Goal: Task Accomplishment & Management: Manage account settings

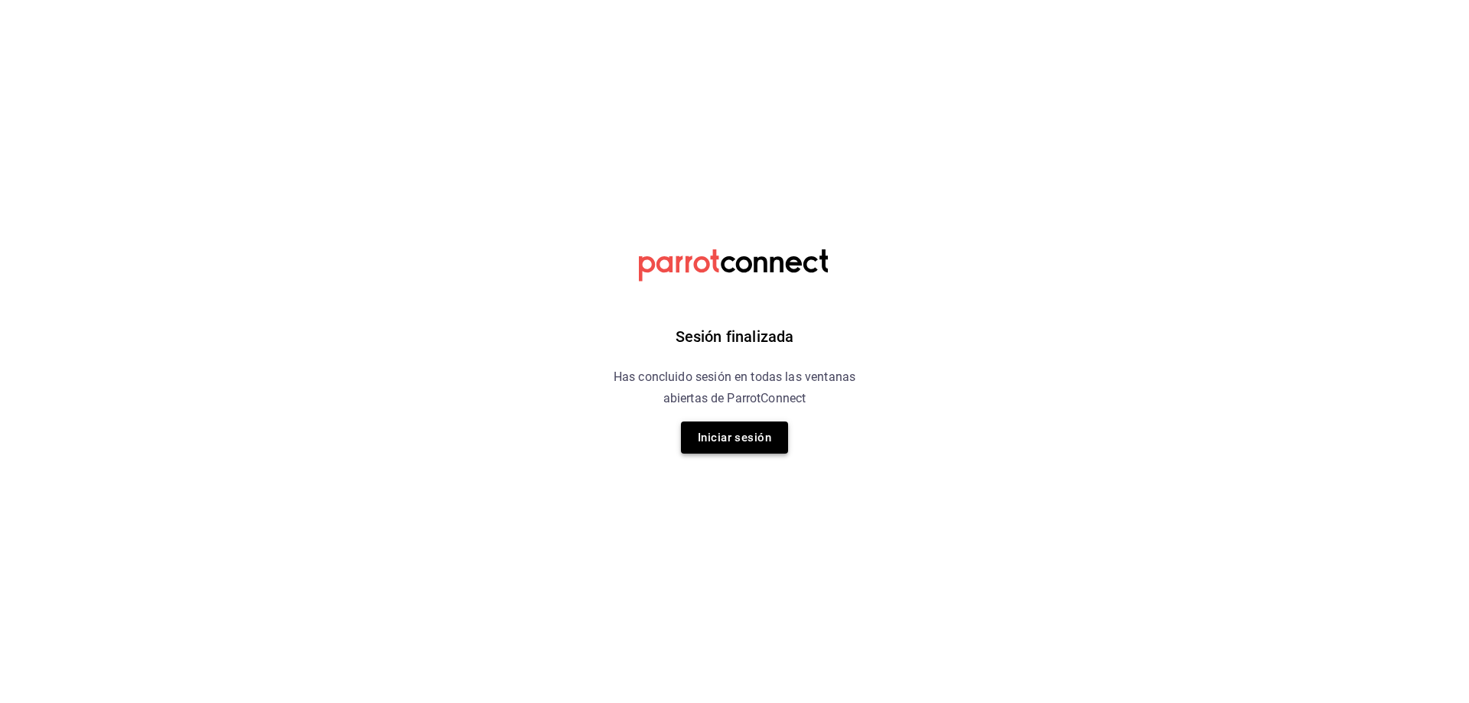
click at [740, 438] on button "Iniciar sesión" at bounding box center [734, 438] width 107 height 32
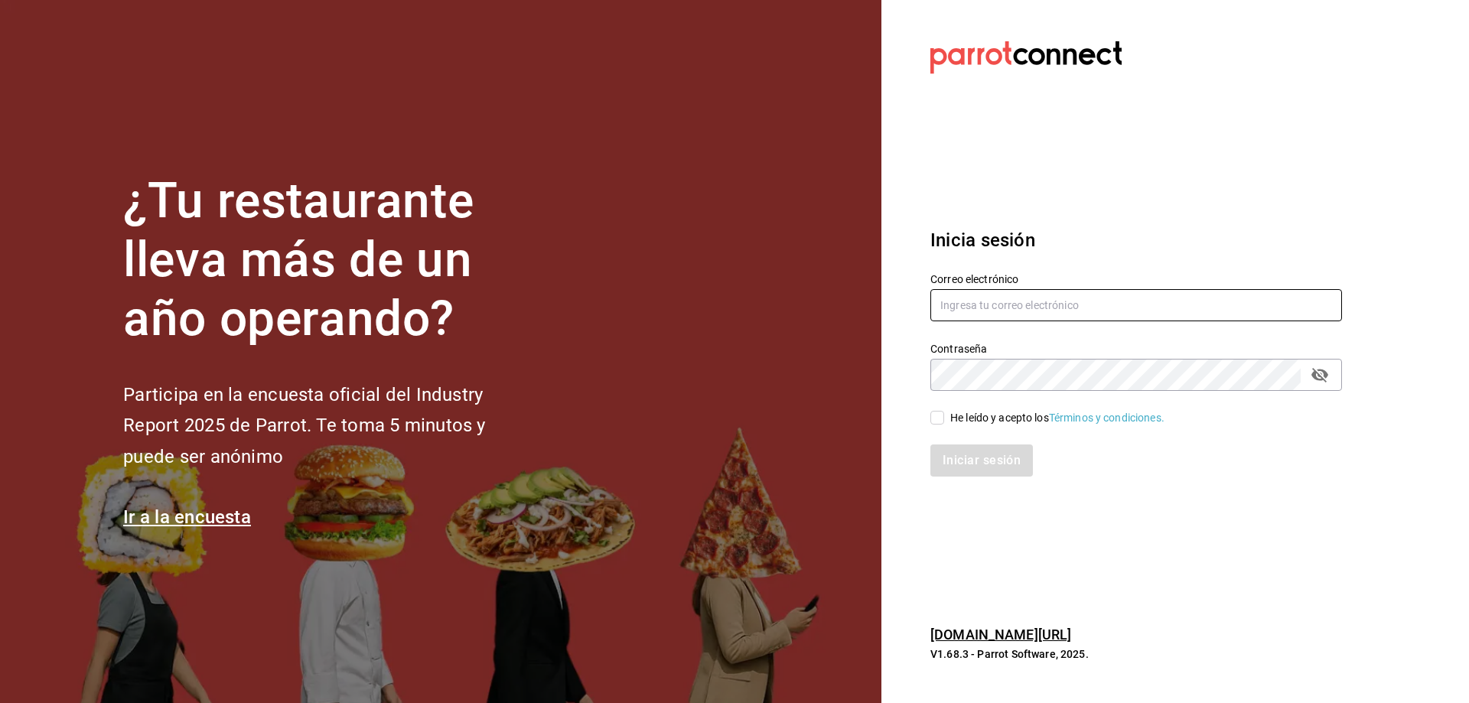
type input "estefania.tiberius@gmail.com"
click at [937, 421] on input "He leído y acepto los Términos y condiciones." at bounding box center [937, 418] width 14 height 14
checkbox input "true"
click at [956, 451] on button "Iniciar sesión" at bounding box center [982, 461] width 104 height 32
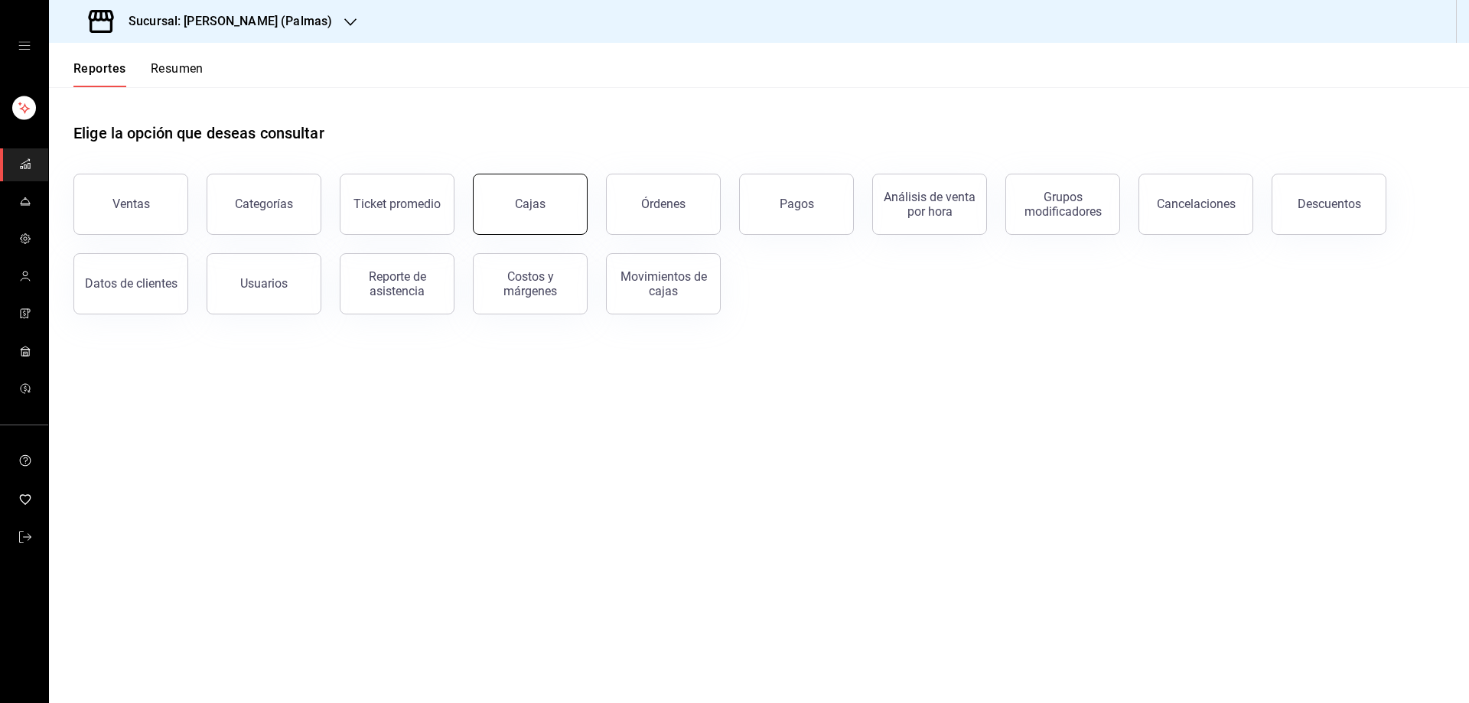
click at [536, 212] on button "Cajas" at bounding box center [530, 204] width 115 height 61
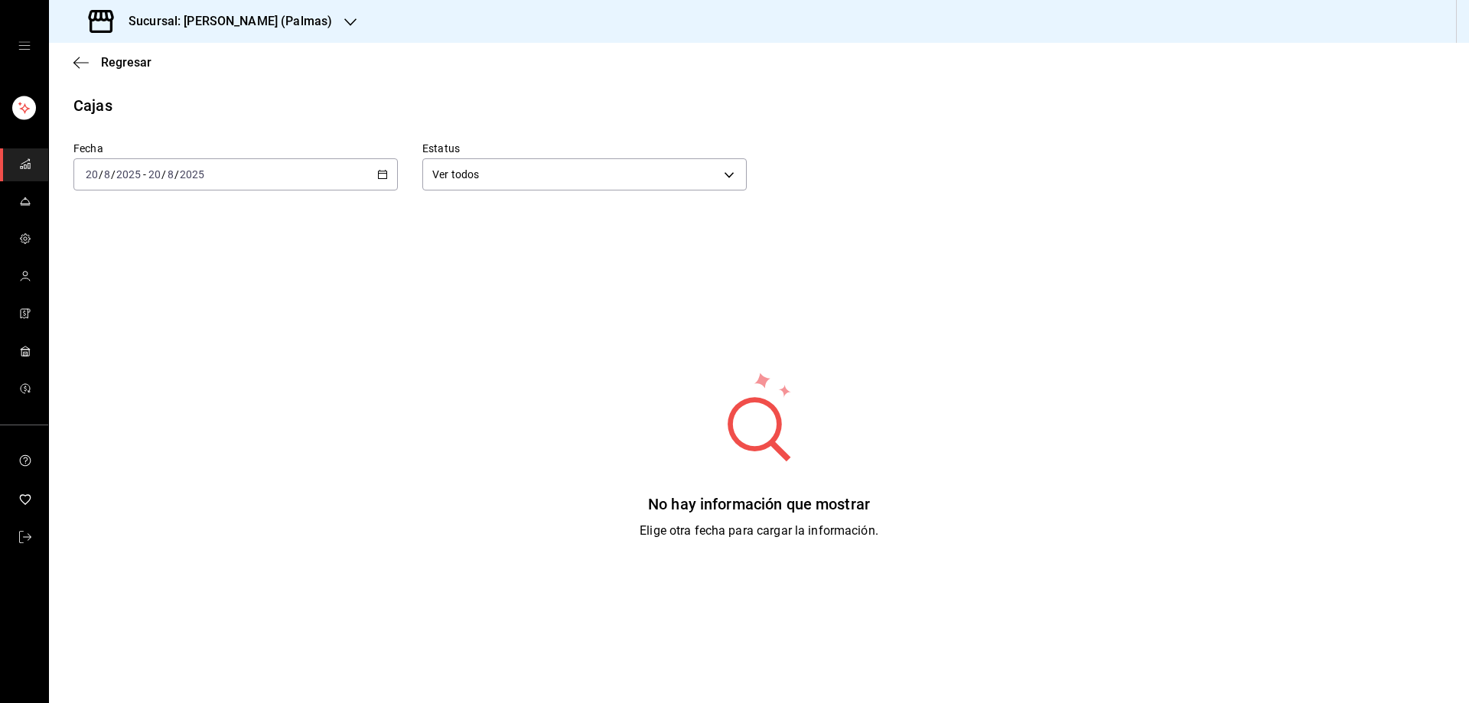
click at [344, 17] on icon "button" at bounding box center [350, 22] width 12 height 12
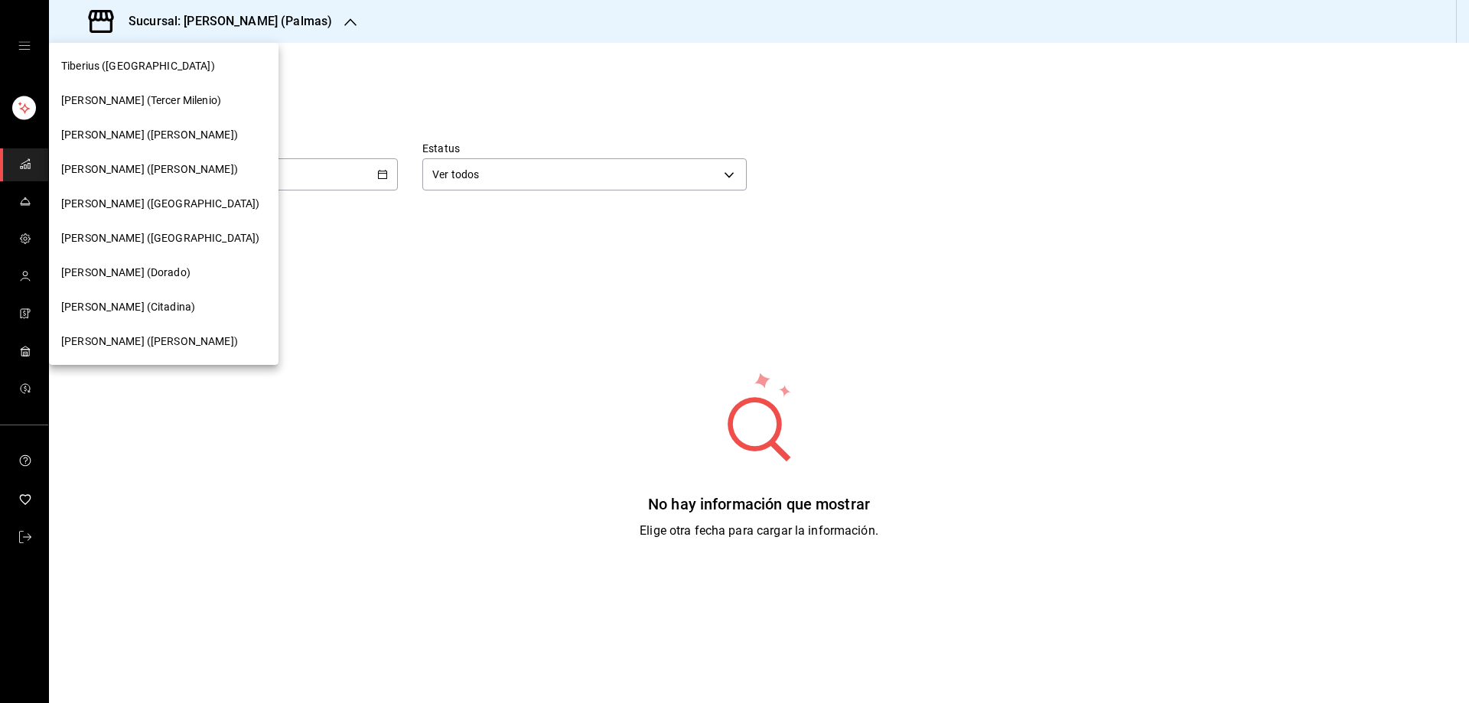
click at [119, 337] on span "[PERSON_NAME] ([PERSON_NAME])" at bounding box center [149, 342] width 177 height 16
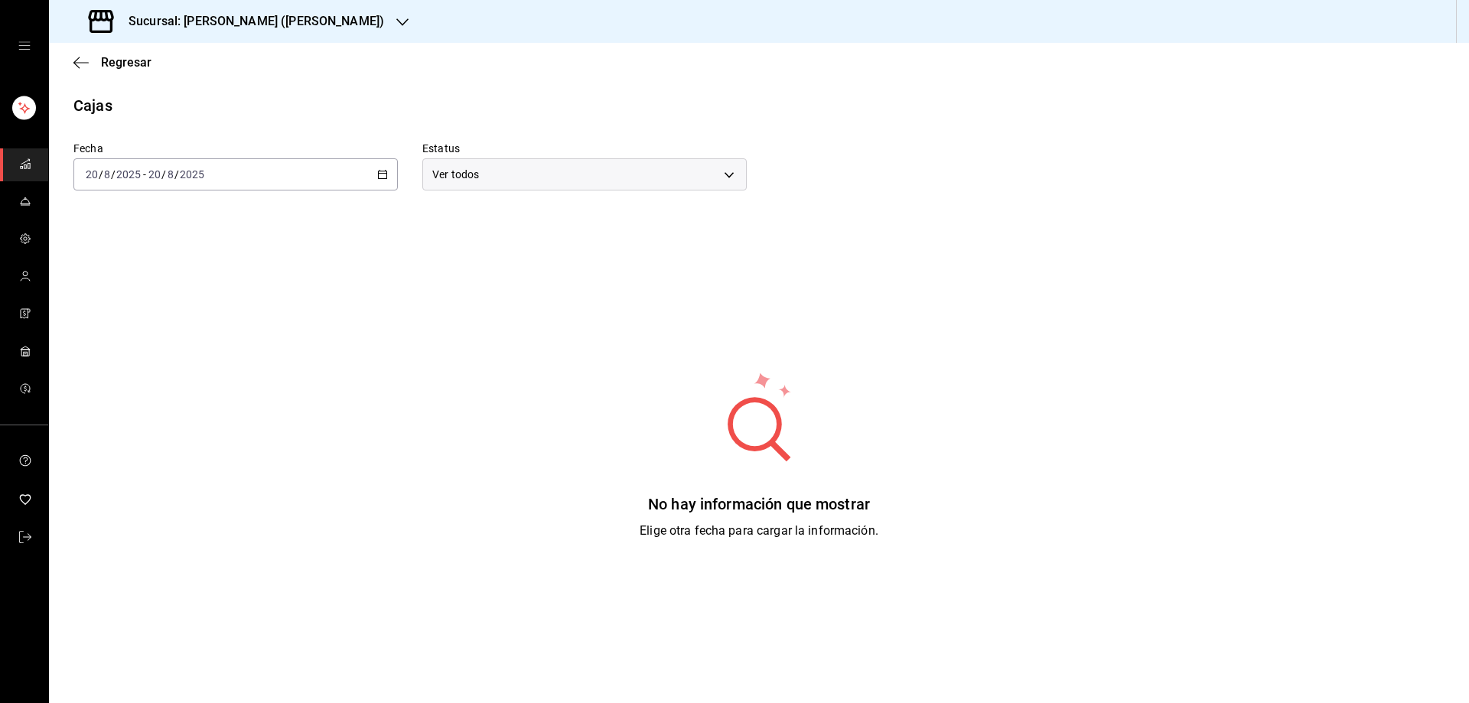
click at [373, 172] on div "[DATE] [DATE] - [DATE] [DATE]" at bounding box center [235, 174] width 324 height 32
click at [144, 397] on span "Rango de fechas" at bounding box center [145, 393] width 119 height 16
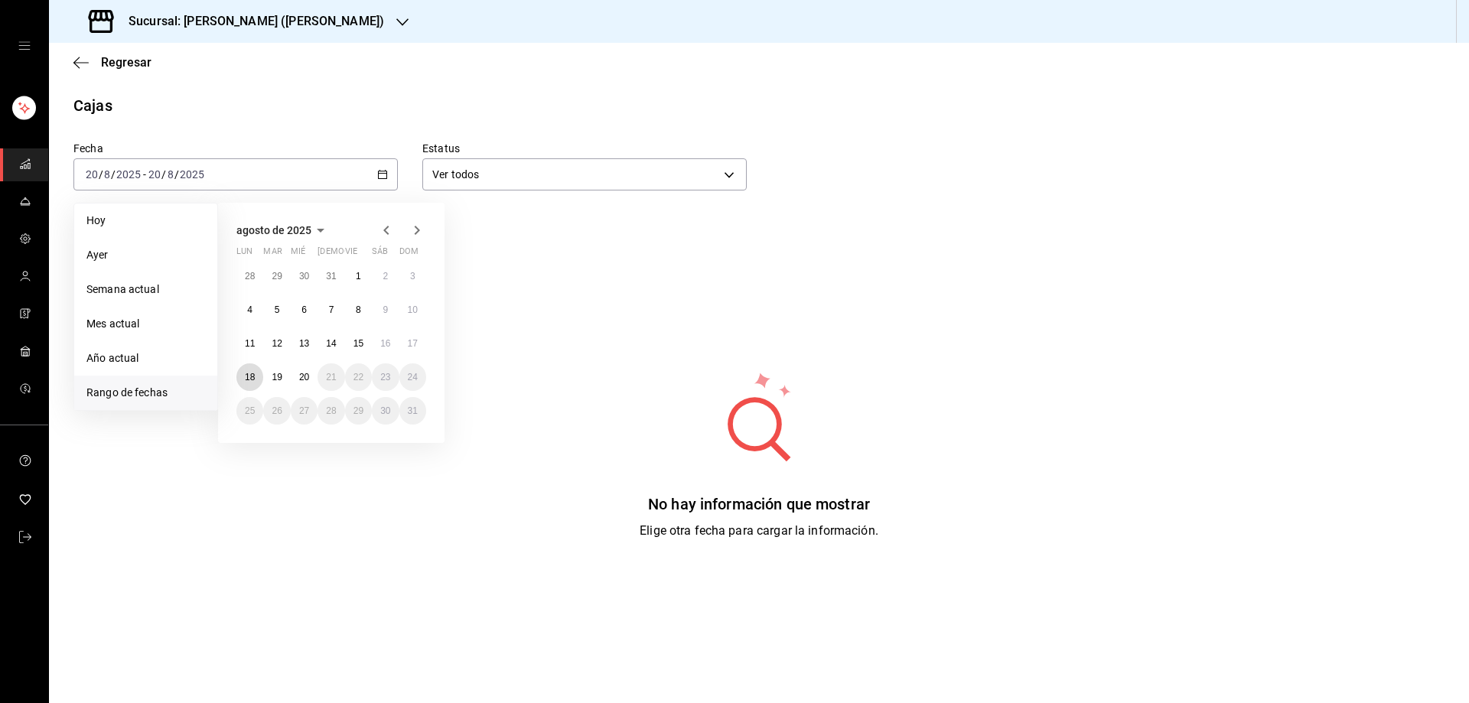
click at [251, 380] on abbr "18" at bounding box center [250, 377] width 10 height 11
click at [250, 380] on abbr "18" at bounding box center [250, 377] width 10 height 11
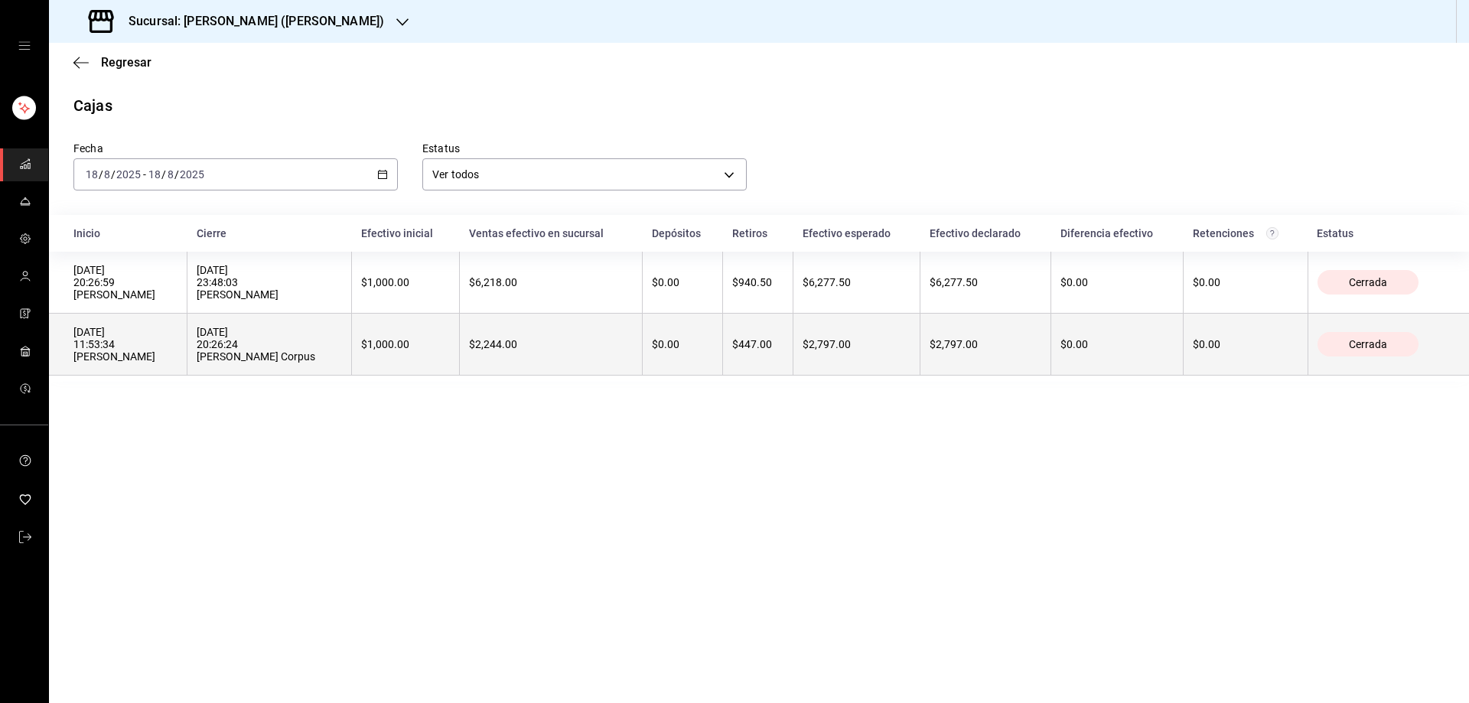
click at [138, 344] on div "[DATE] 11:53:34 [PERSON_NAME]" at bounding box center [125, 344] width 104 height 37
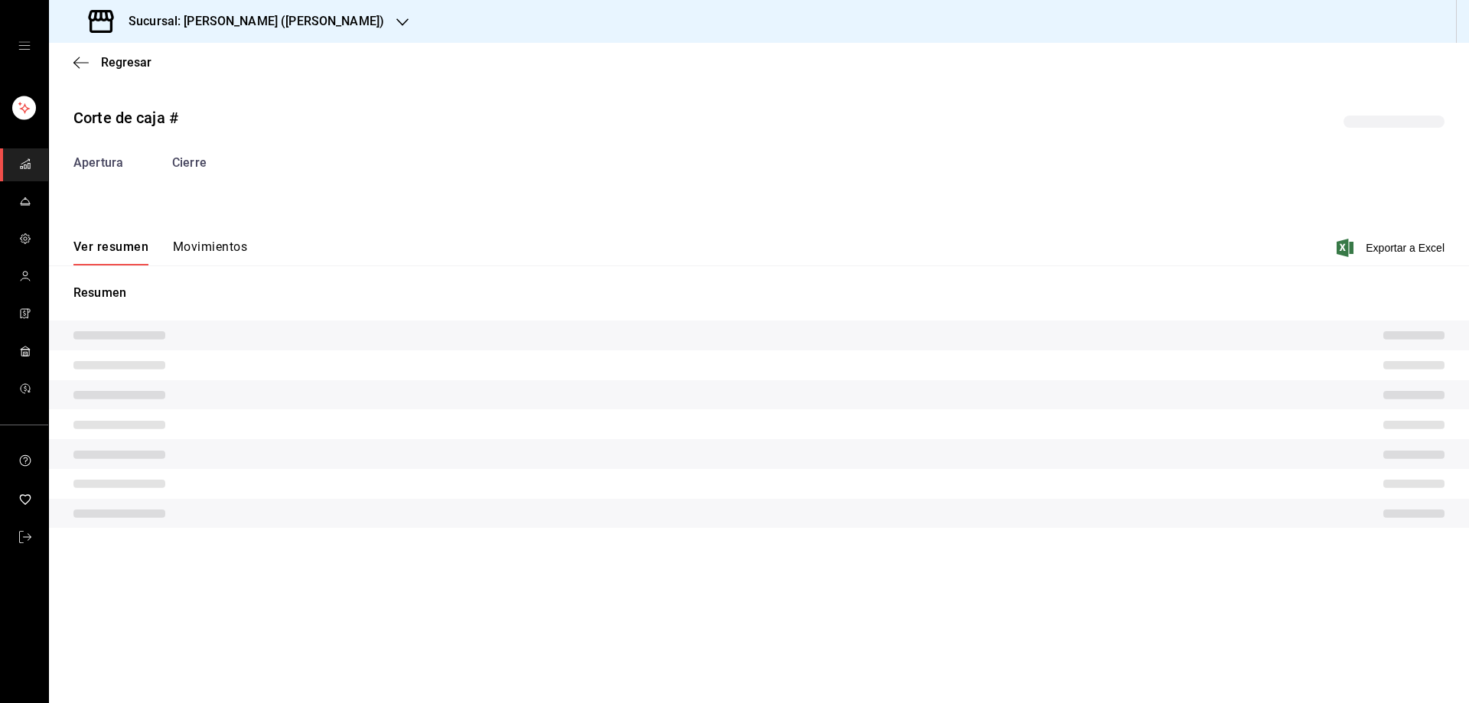
click at [222, 245] on button "Movimientos" at bounding box center [210, 253] width 74 height 26
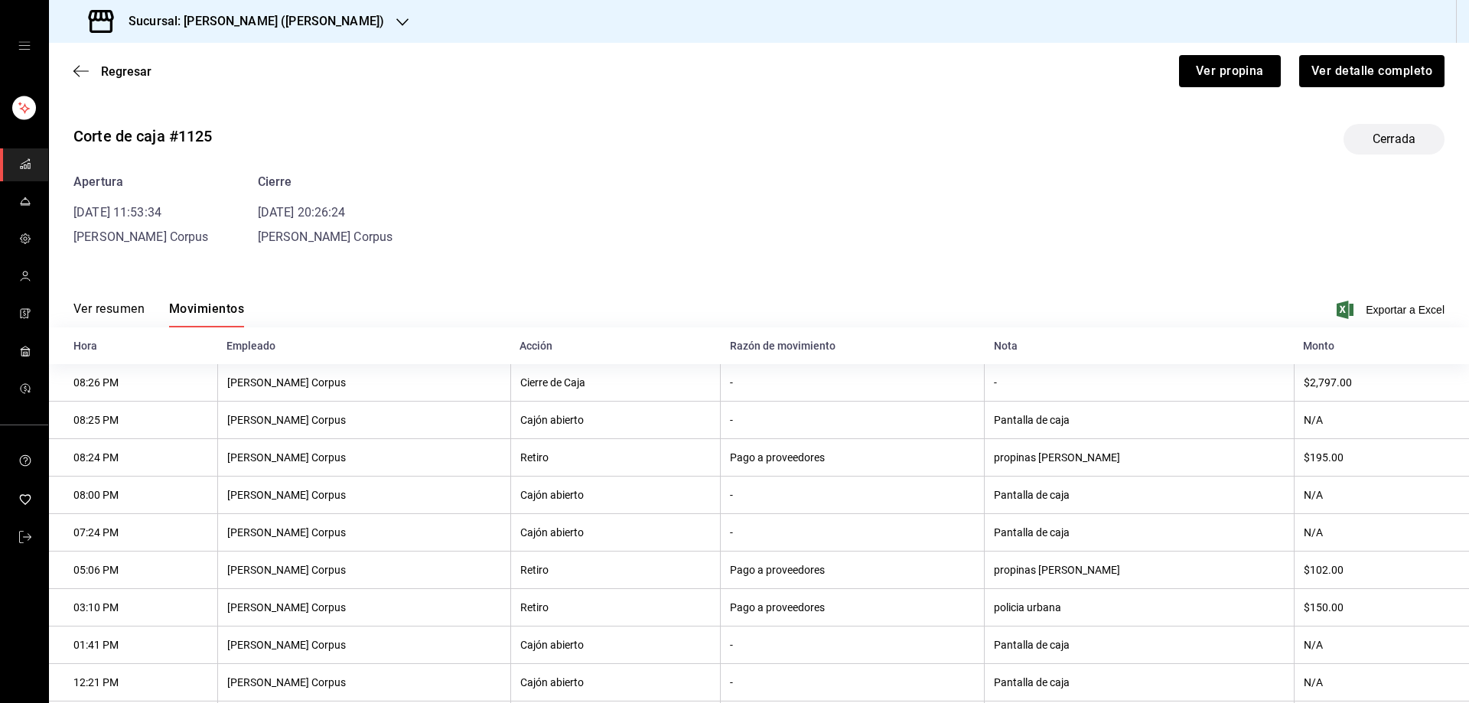
scroll to position [110, 0]
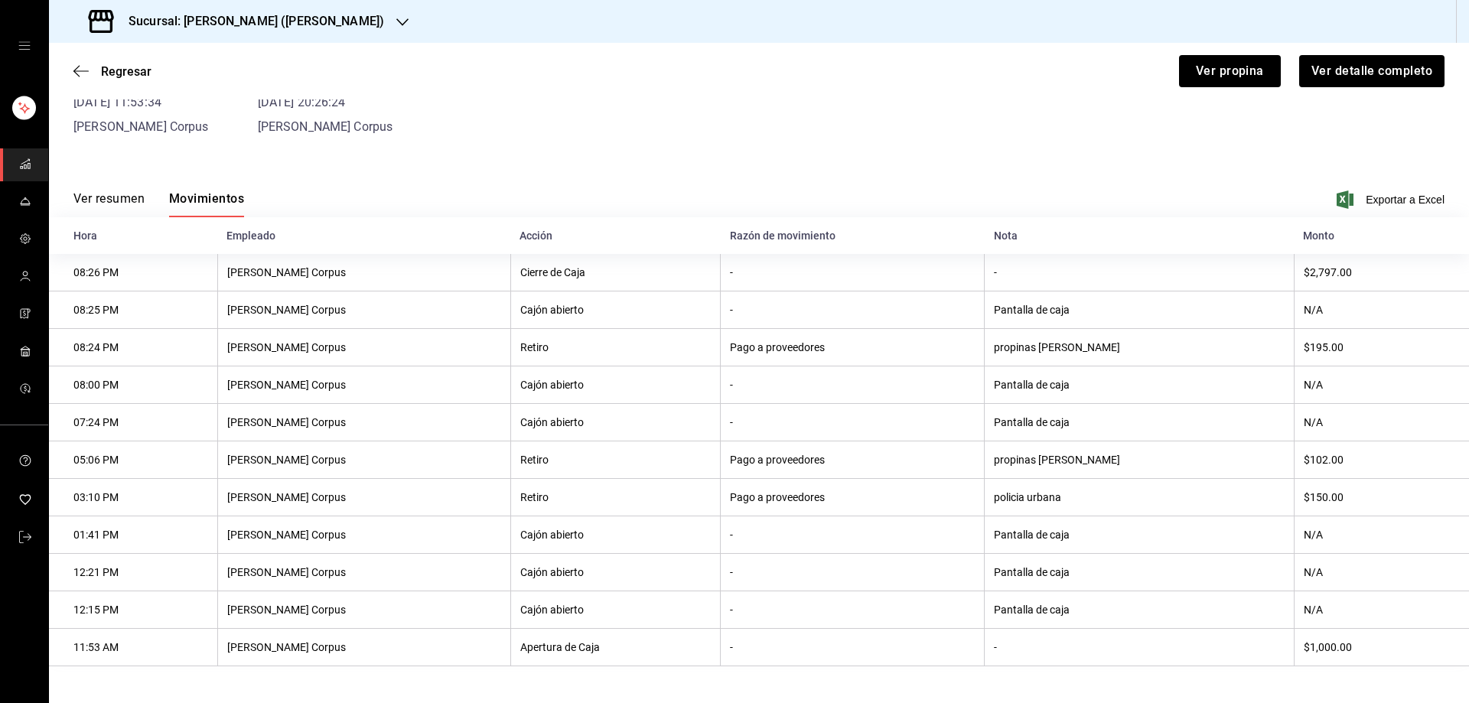
click at [73, 69] on div "Regresar Ver propina Ver detalle completo" at bounding box center [759, 71] width 1420 height 57
click at [80, 70] on icon "button" at bounding box center [80, 71] width 15 height 14
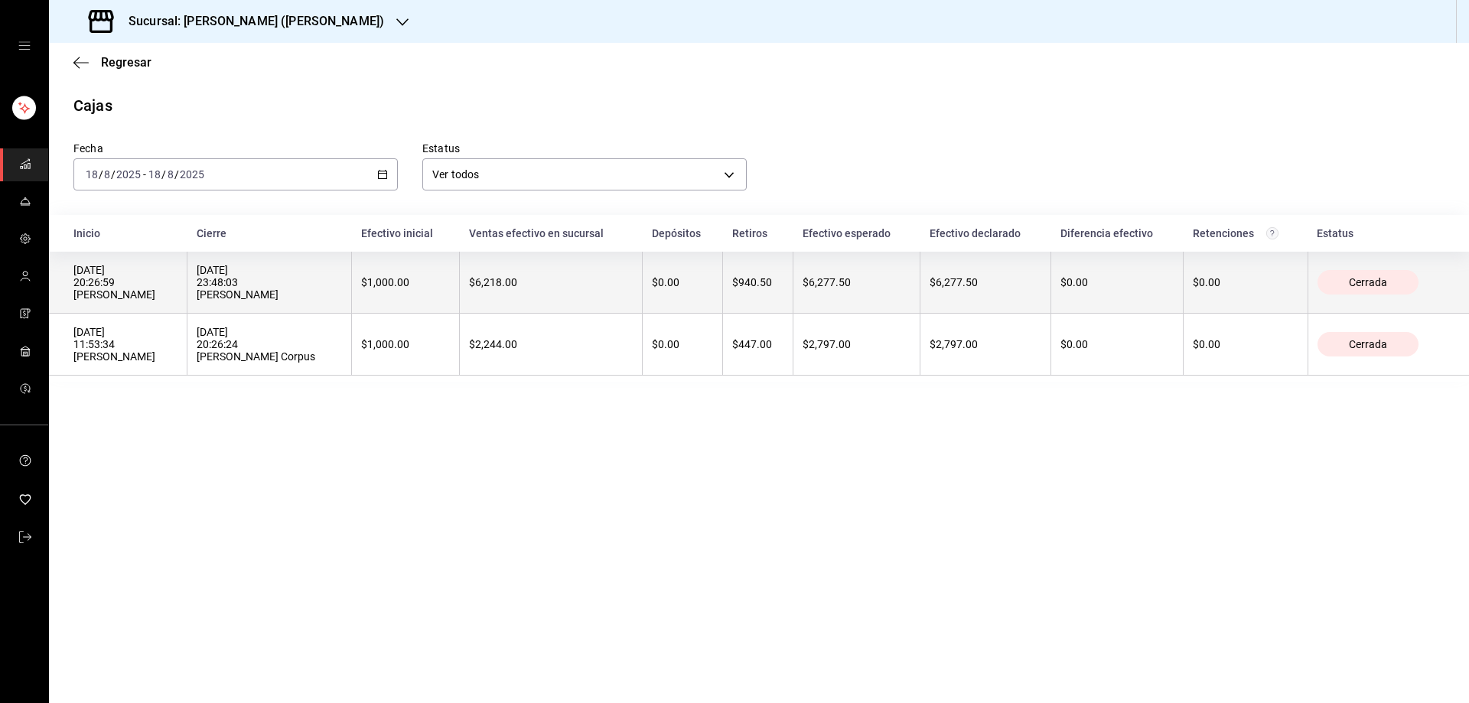
click at [178, 284] on div "[DATE] 20:26:59 [PERSON_NAME]" at bounding box center [125, 282] width 104 height 37
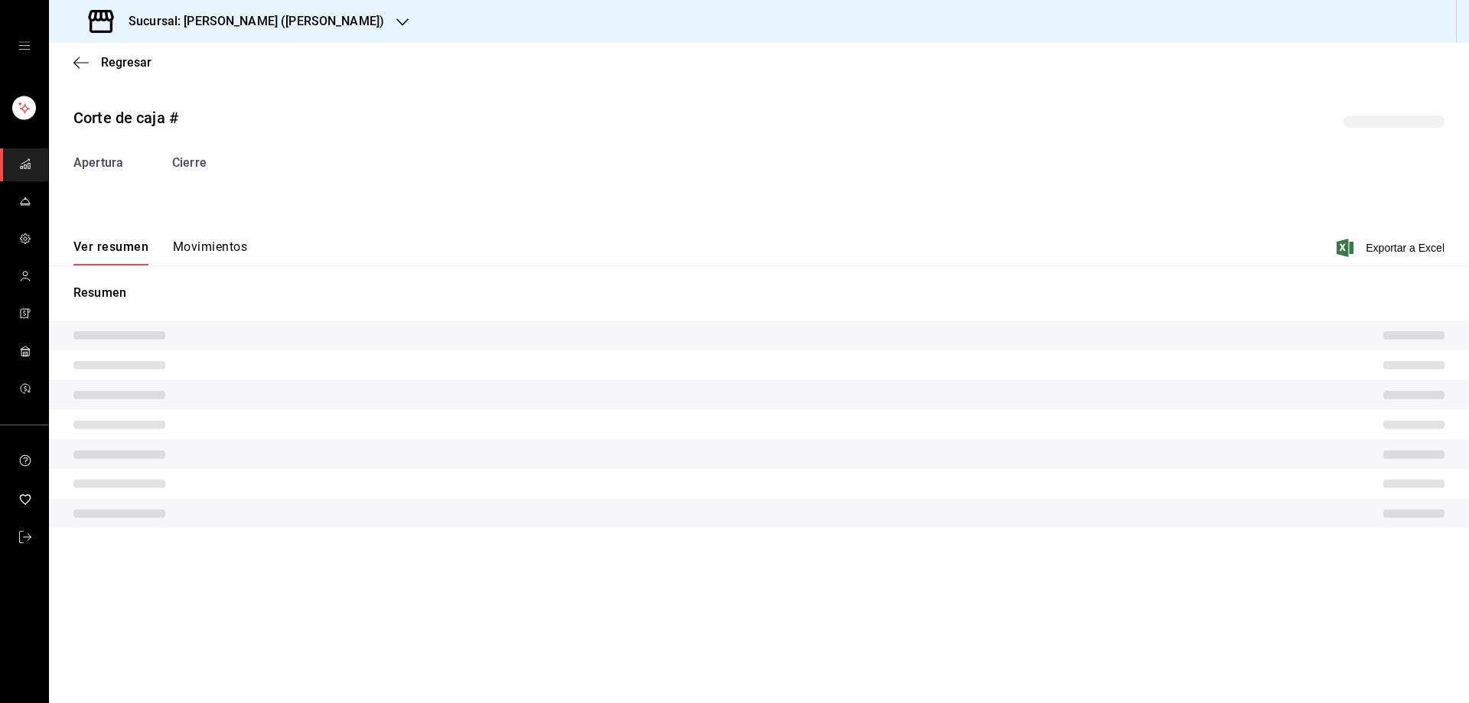
click at [210, 248] on div "Corte de caja # Apertura Cierre Ver resumen Movimientos Exportar a Excel Resumen" at bounding box center [759, 320] width 1420 height 452
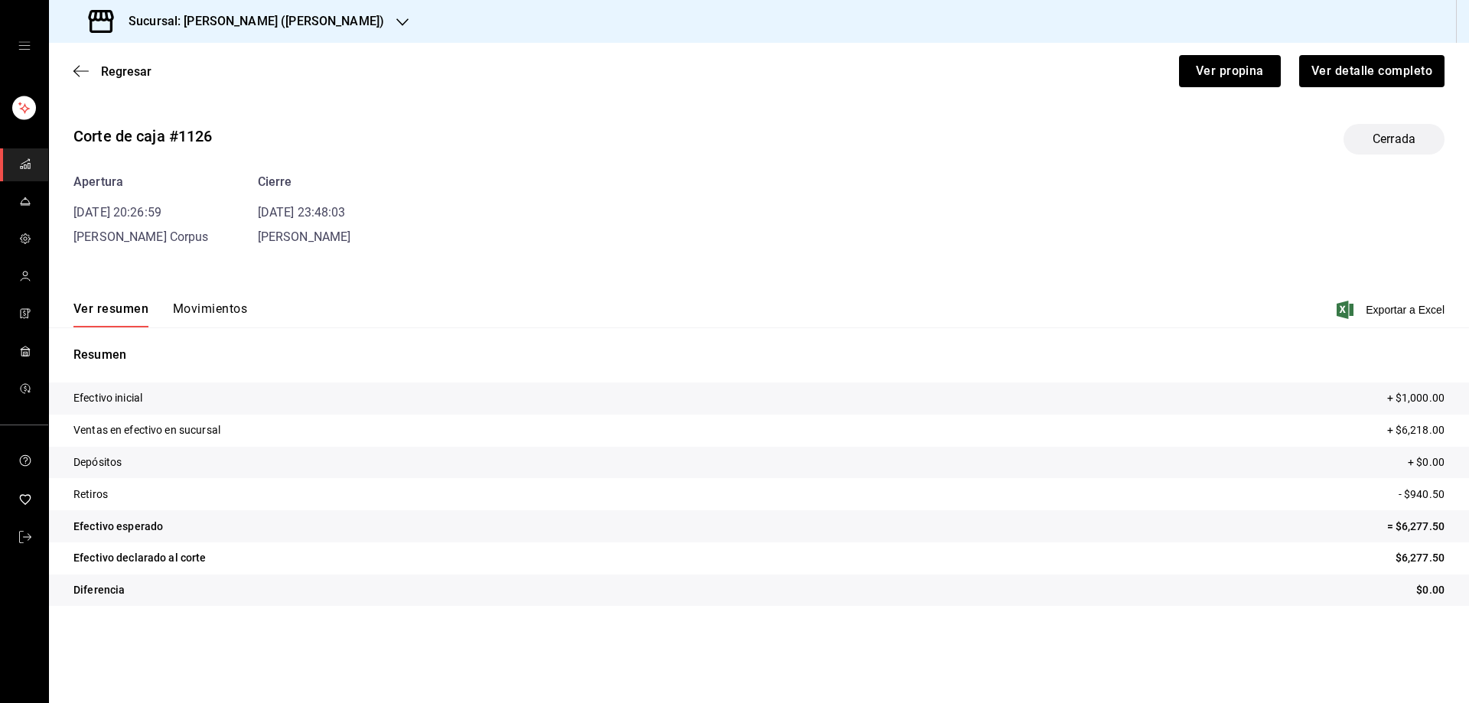
click at [220, 308] on button "Movimientos" at bounding box center [210, 314] width 74 height 26
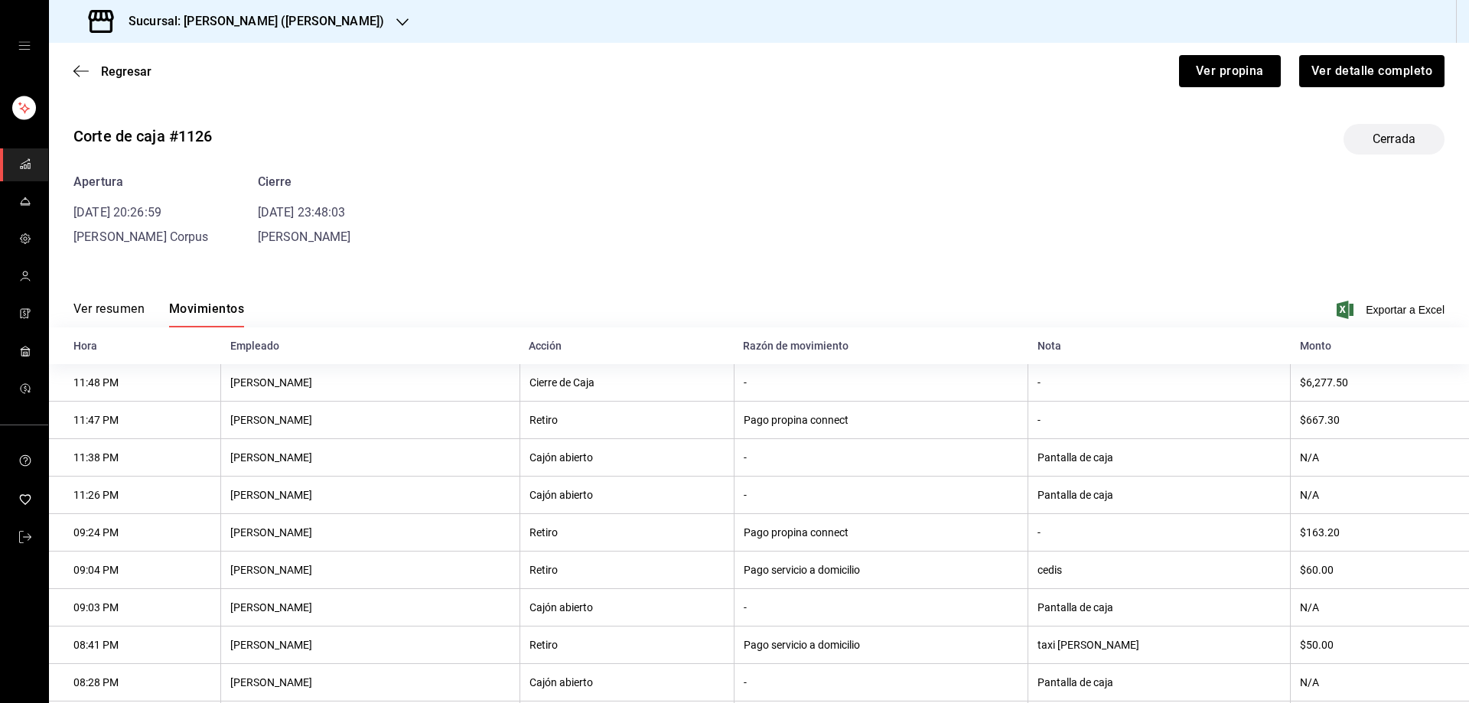
scroll to position [73, 0]
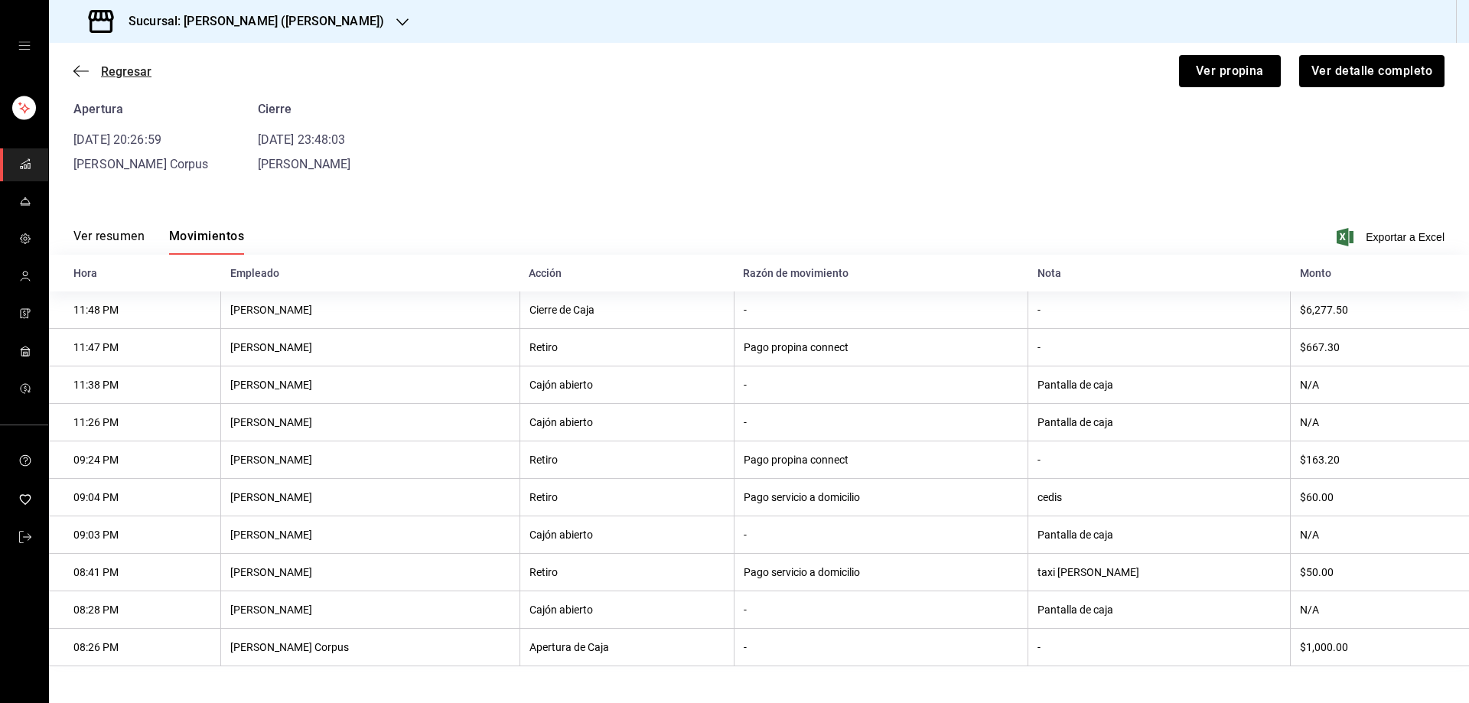
click at [81, 68] on icon "button" at bounding box center [80, 71] width 15 height 14
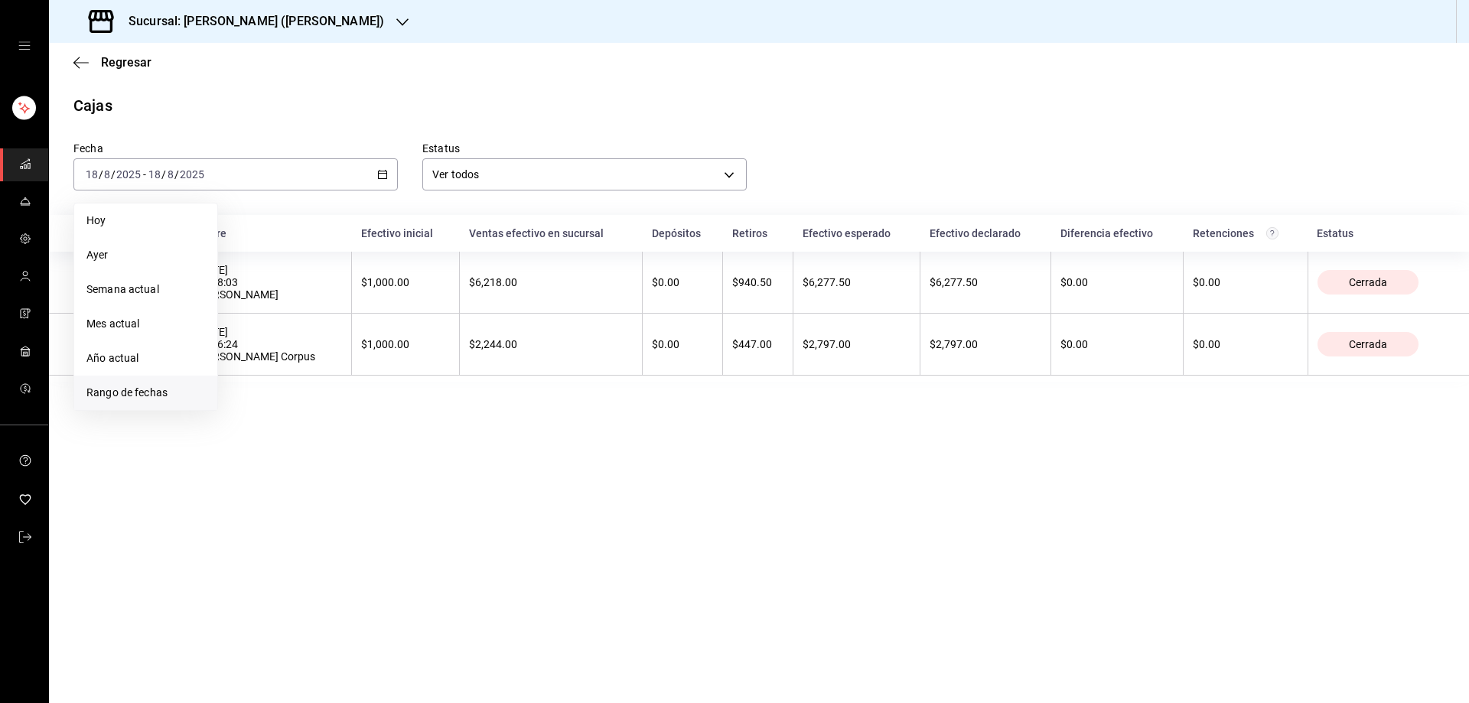
click at [154, 393] on span "Rango de fechas" at bounding box center [145, 393] width 119 height 16
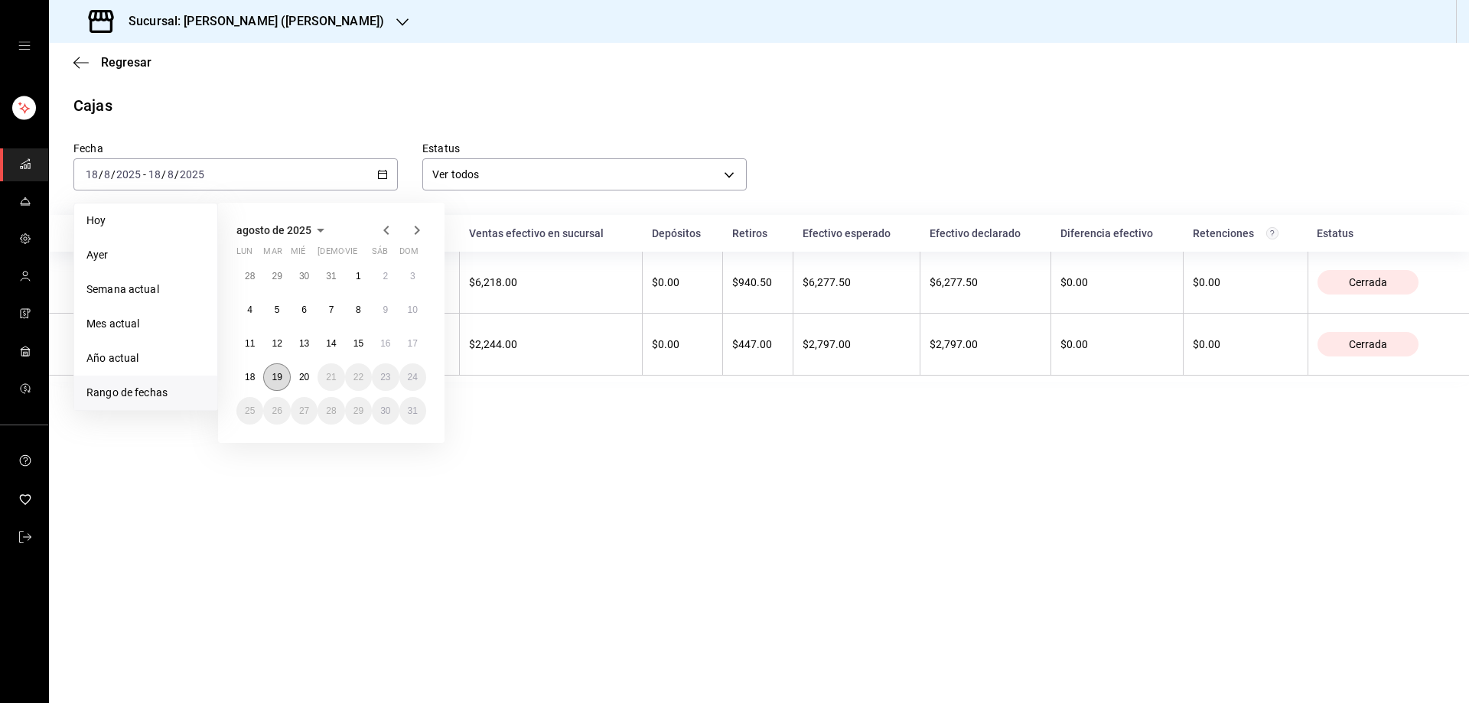
click at [280, 376] on abbr "19" at bounding box center [277, 377] width 10 height 11
click at [281, 376] on abbr "19" at bounding box center [277, 377] width 10 height 11
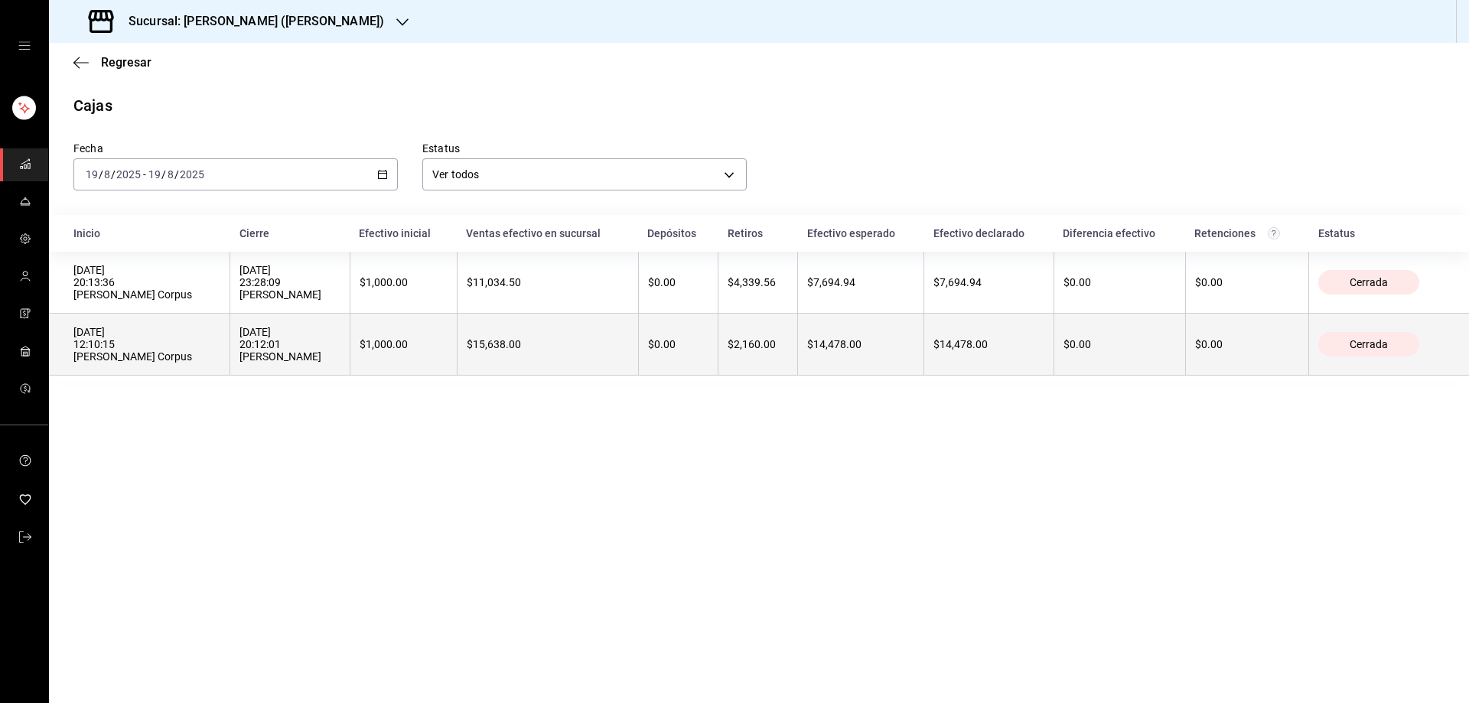
click at [158, 356] on div "[DATE] 12:10:15 [PERSON_NAME] Corpus" at bounding box center [146, 344] width 147 height 37
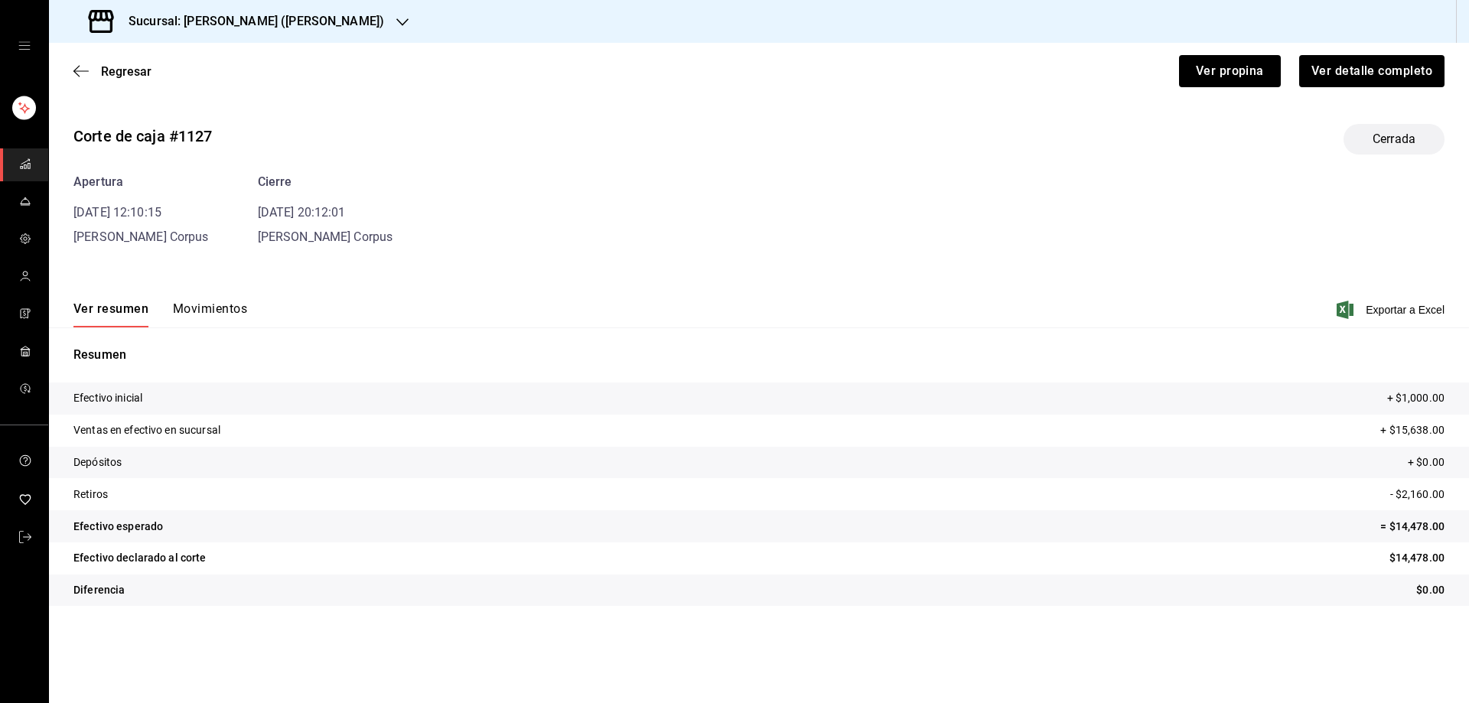
click at [217, 247] on div "Corte de caja #1127 Cerrada Apertura [DATE] 12:10:15 [PERSON_NAME] Corpus Cierr…" at bounding box center [759, 368] width 1420 height 513
click at [207, 311] on button "Movimientos" at bounding box center [210, 314] width 74 height 26
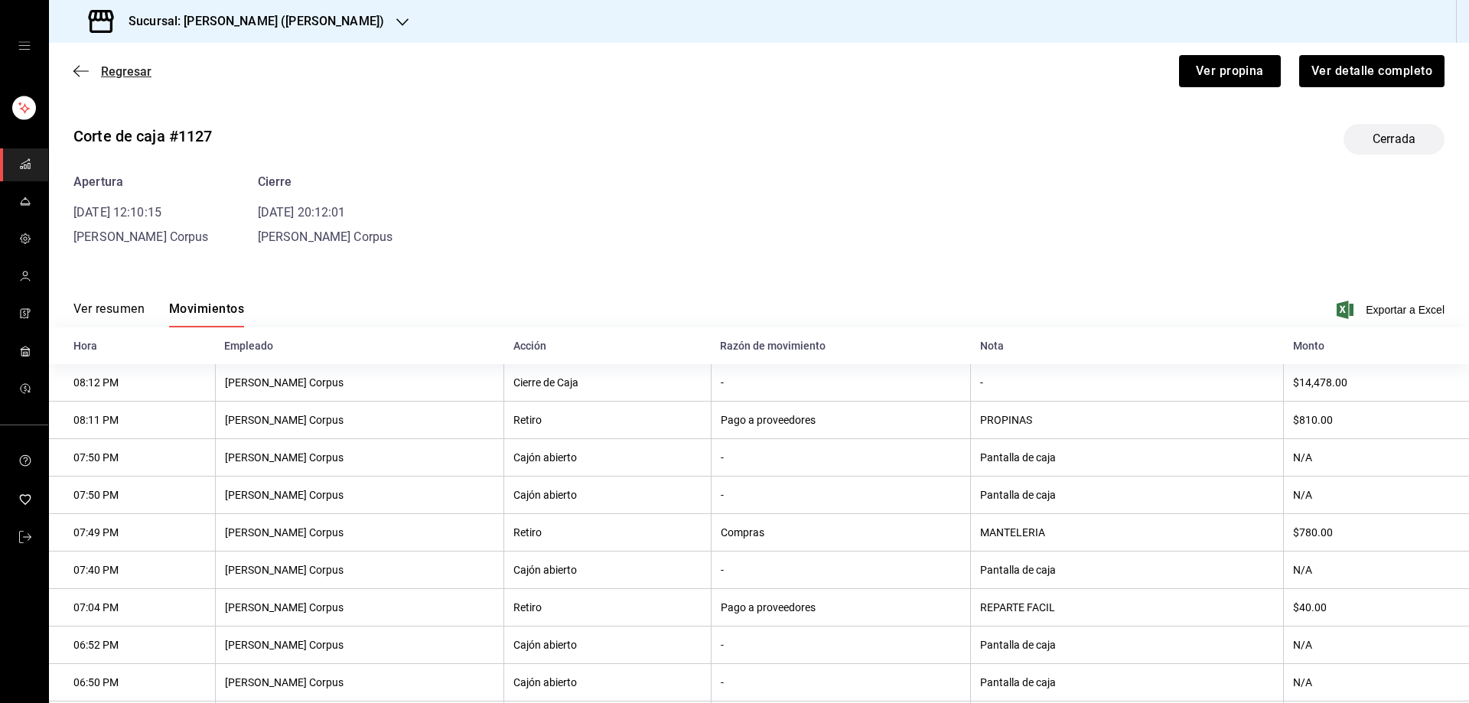
click at [82, 69] on icon "button" at bounding box center [80, 71] width 15 height 14
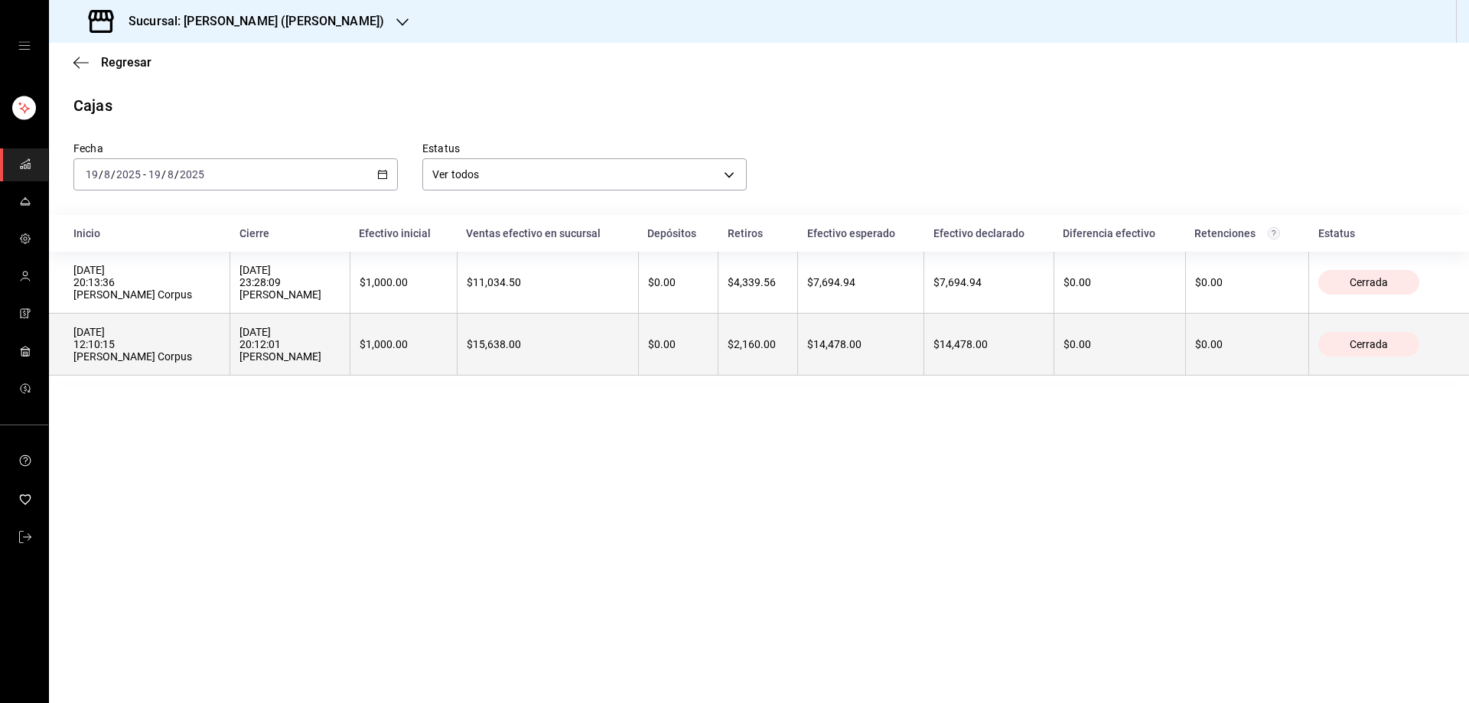
click at [142, 334] on div "[DATE] 12:10:15 [PERSON_NAME] Corpus" at bounding box center [146, 344] width 147 height 37
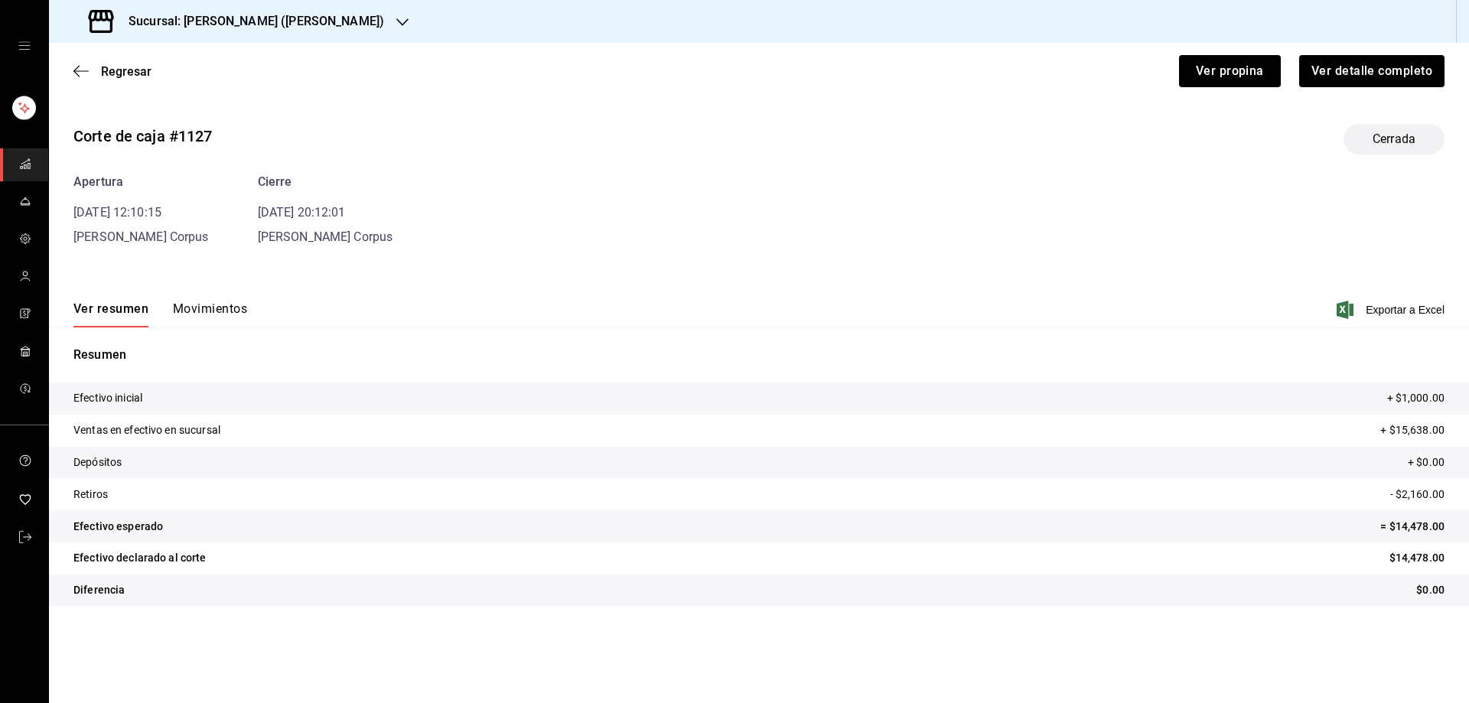
click at [212, 308] on button "Movimientos" at bounding box center [210, 314] width 74 height 26
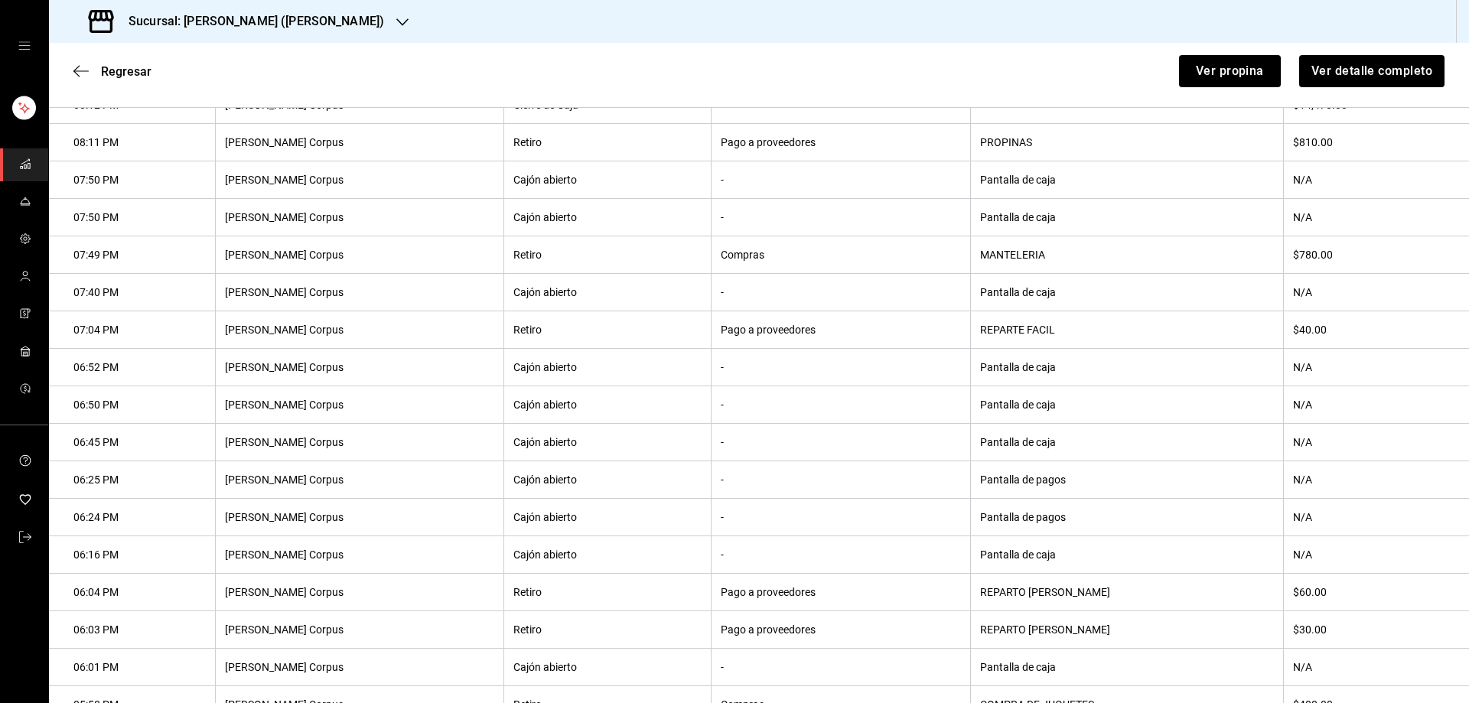
scroll to position [459, 0]
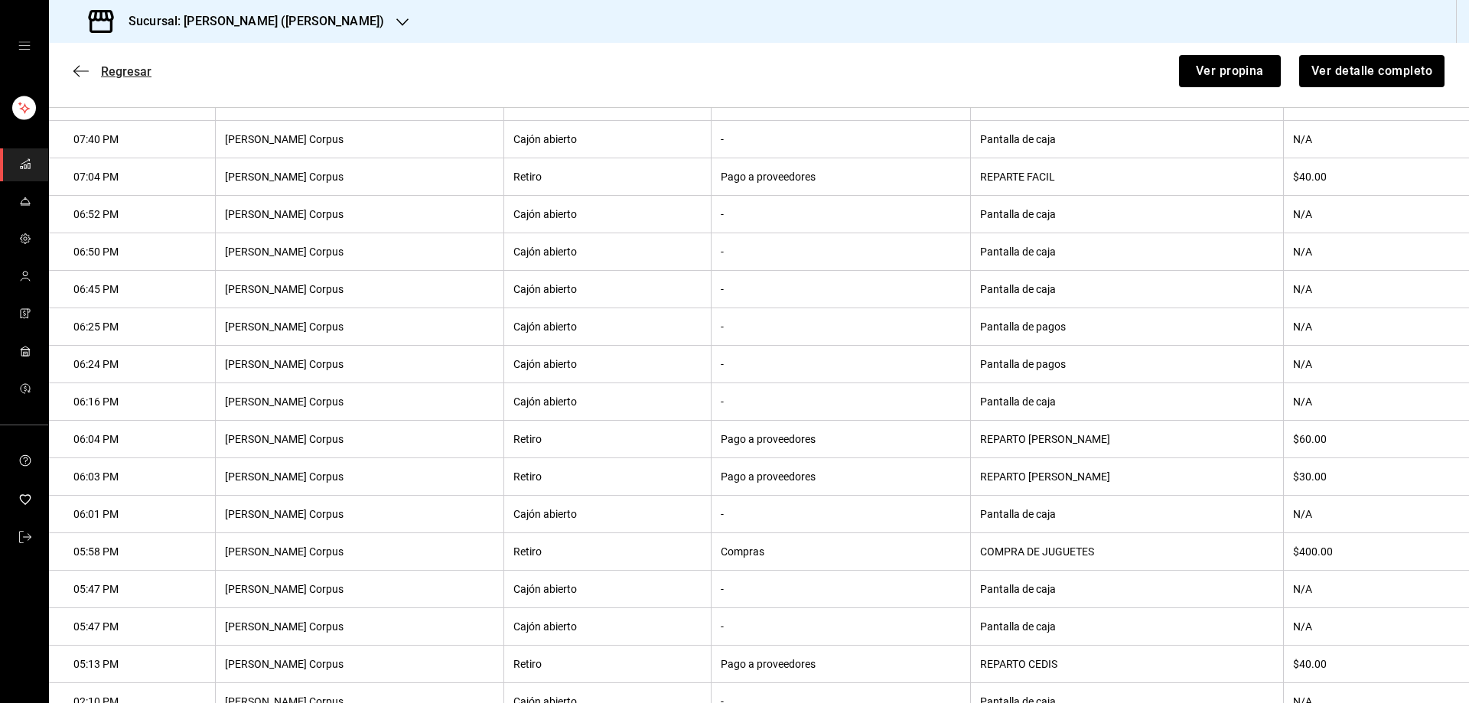
click at [79, 64] on icon "button" at bounding box center [80, 71] width 15 height 14
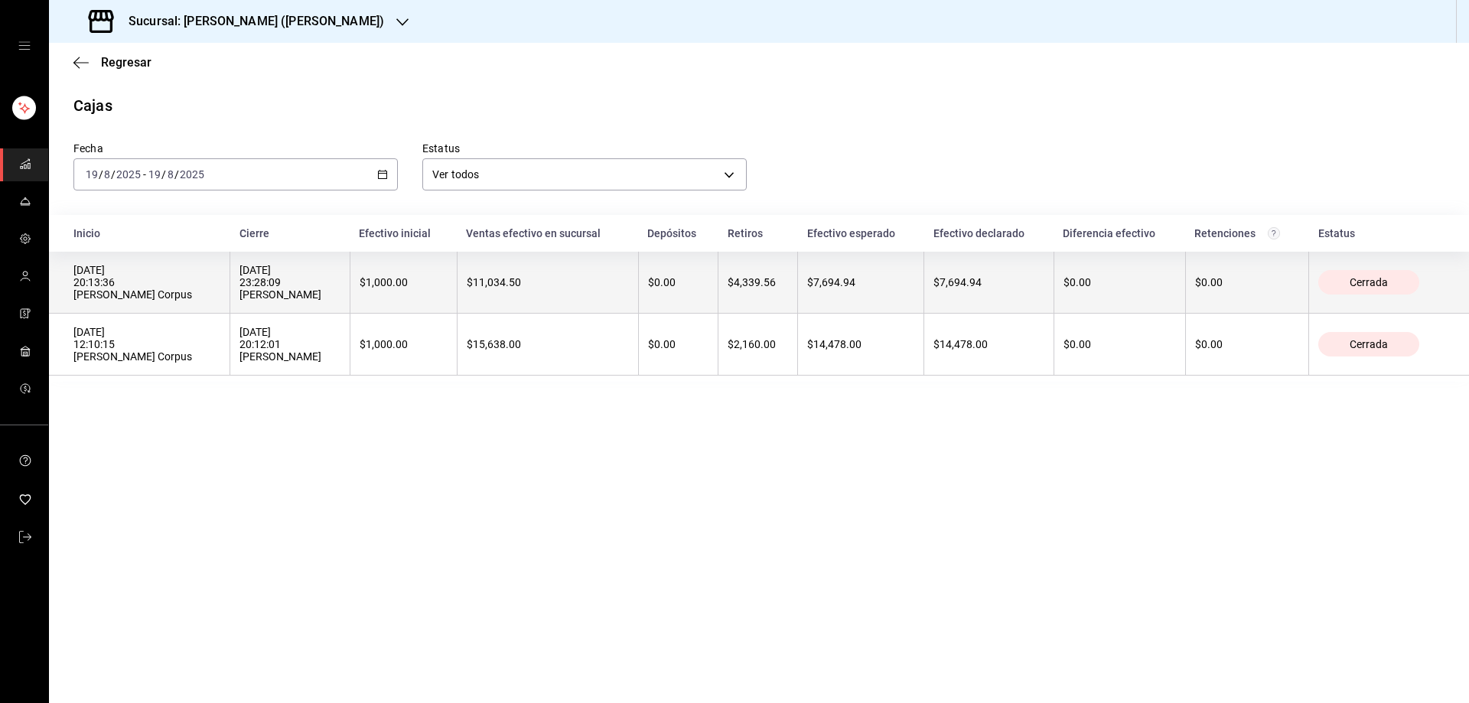
click at [106, 269] on div "[DATE] 20:13:36 [PERSON_NAME] Corpus" at bounding box center [146, 282] width 147 height 37
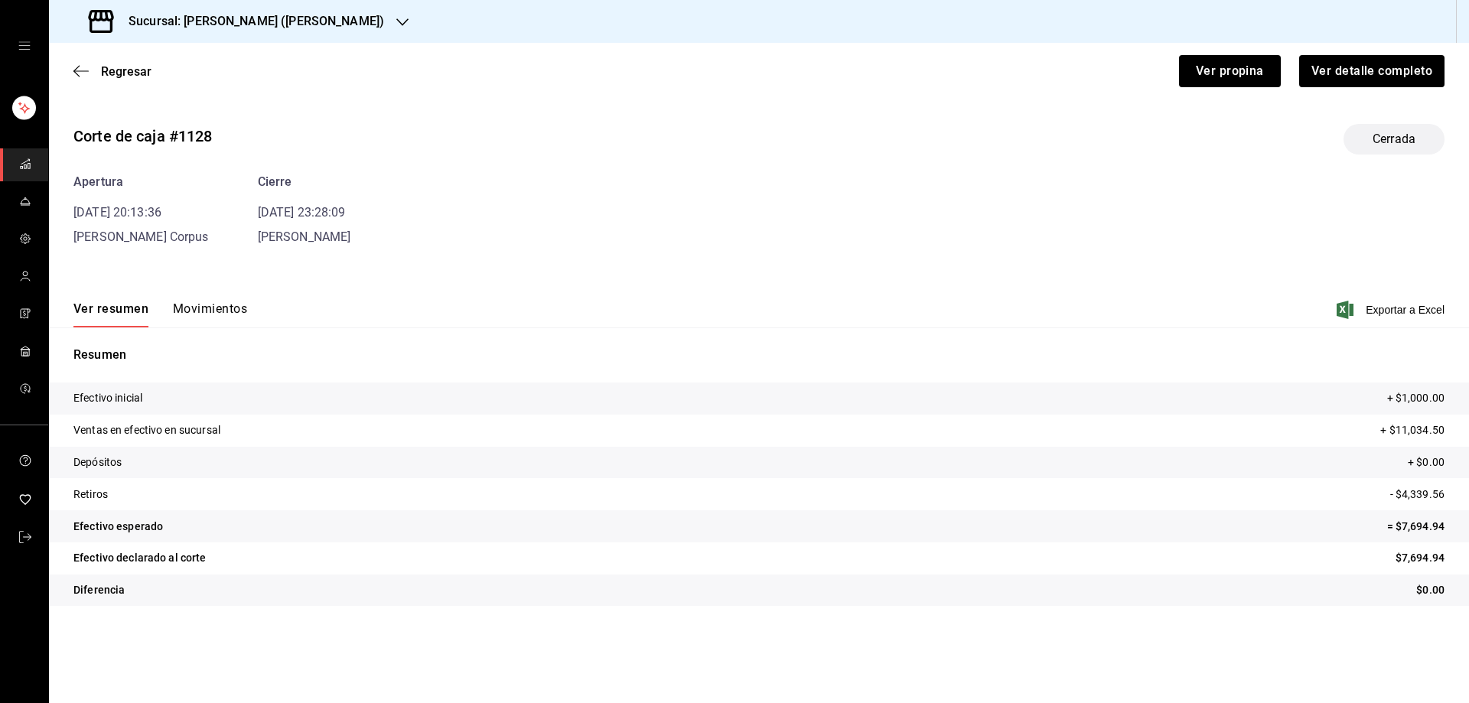
click at [212, 307] on button "Movimientos" at bounding box center [210, 314] width 74 height 26
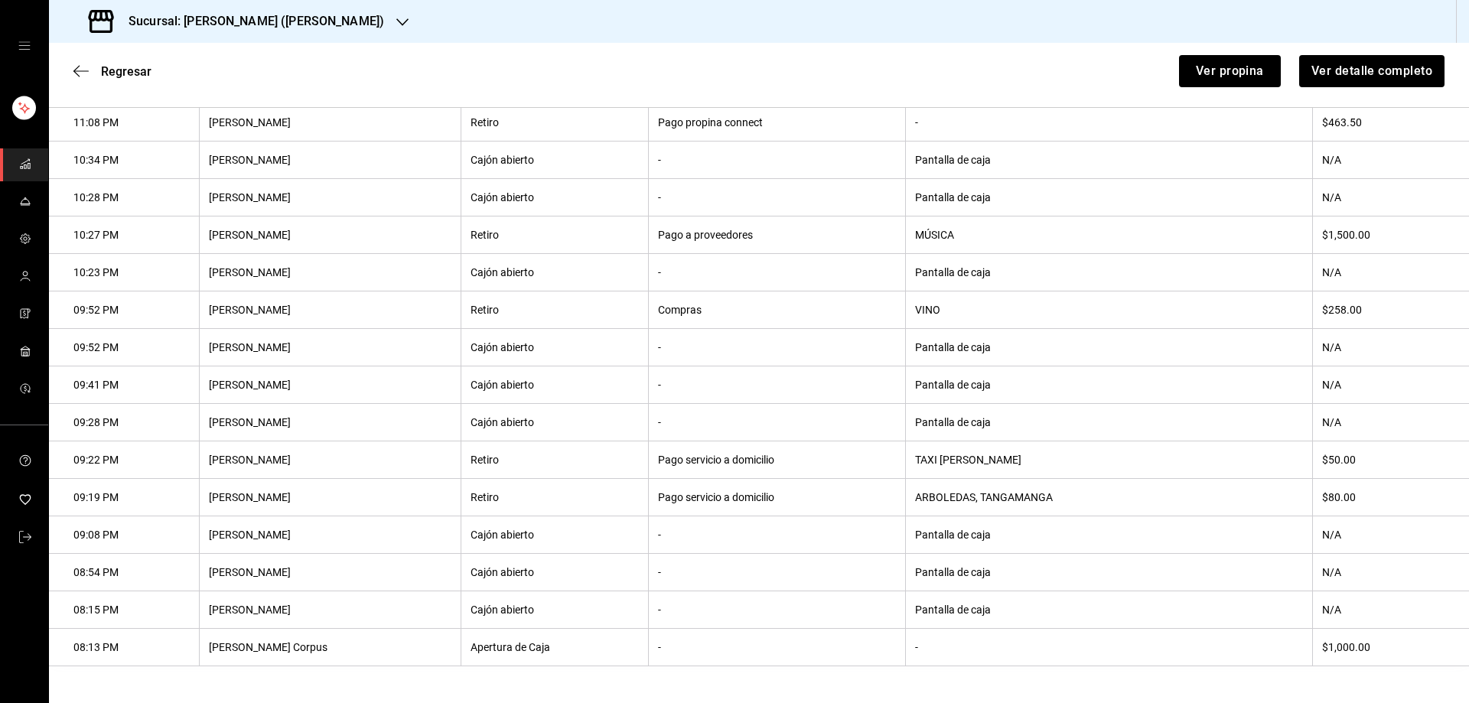
scroll to position [474, 0]
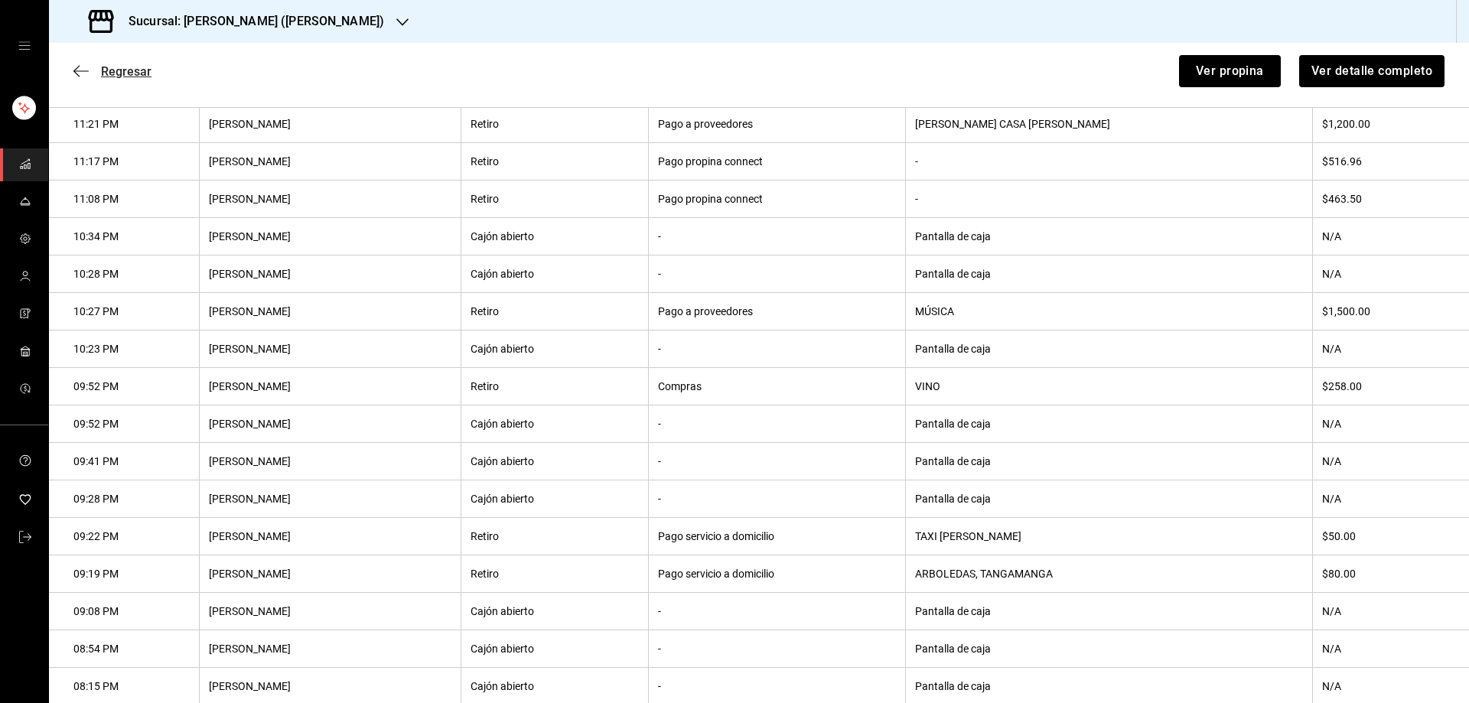
click at [80, 67] on icon "button" at bounding box center [80, 71] width 15 height 14
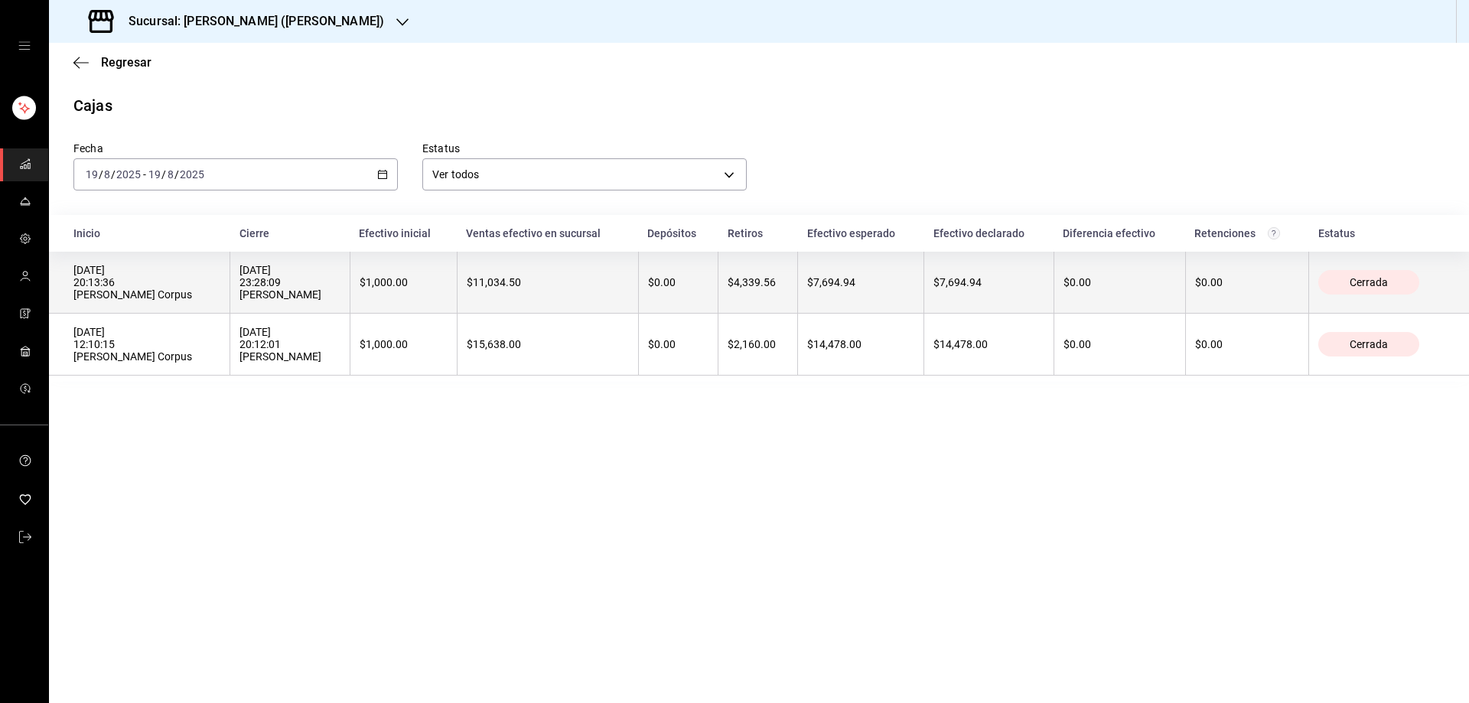
click at [188, 279] on div "[DATE] 20:13:36 [PERSON_NAME] Corpus" at bounding box center [146, 282] width 147 height 37
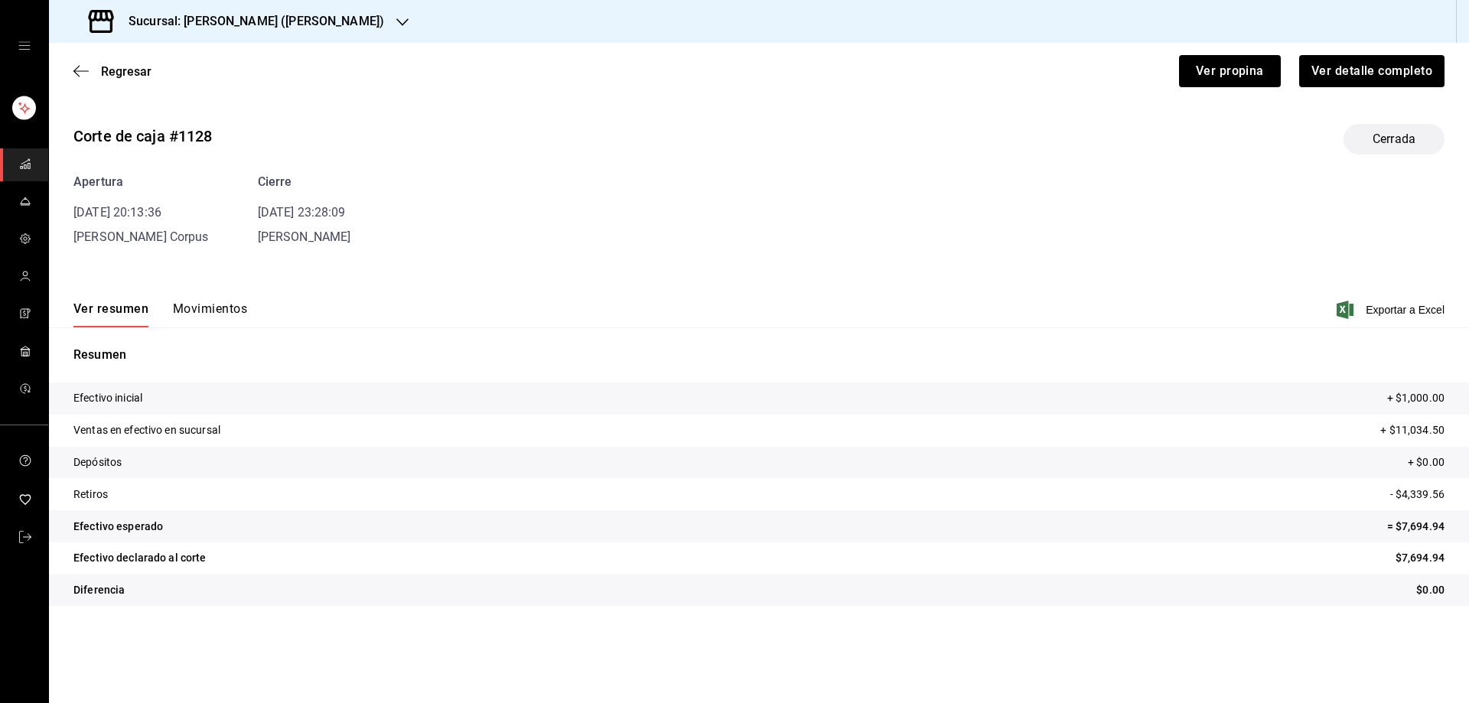
click at [231, 311] on button "Movimientos" at bounding box center [210, 314] width 74 height 26
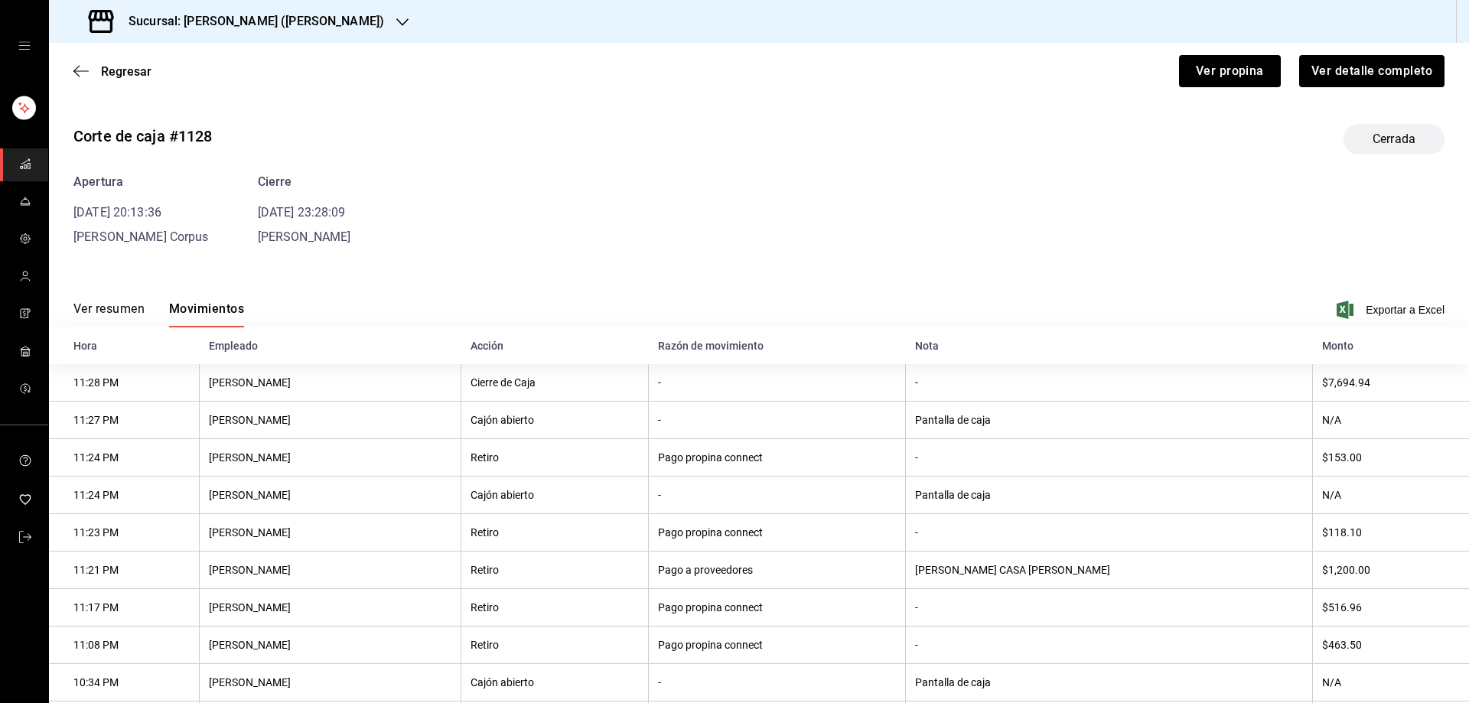
click at [494, 210] on div "Apertura [DATE] 20:13:36 [PERSON_NAME] Corpus Cierre [DATE] 23:28:09 [PERSON_NA…" at bounding box center [758, 209] width 1371 height 73
click at [494, 246] on div "Apertura [DATE] 20:13:36 [PERSON_NAME] Corpus Cierre [DATE] 23:28:09 [PERSON_NA…" at bounding box center [758, 209] width 1371 height 73
